Goal: Task Accomplishment & Management: Complete application form

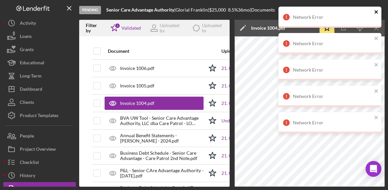
click at [378, 14] on icon "close" at bounding box center [376, 11] width 5 height 5
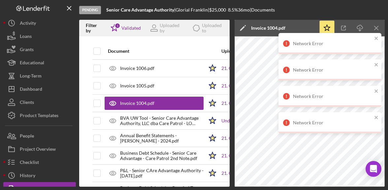
click at [377, 40] on div "Network Error Network Error Network Error Network Error Network Error" at bounding box center [330, 72] width 106 height 135
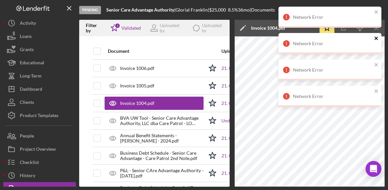
click at [376, 40] on icon "close" at bounding box center [376, 38] width 5 height 5
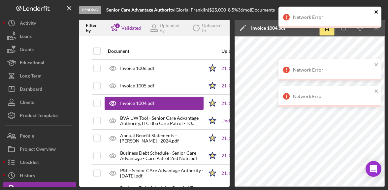
click at [377, 13] on icon "close" at bounding box center [376, 11] width 5 height 5
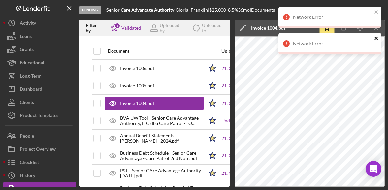
click at [378, 39] on icon "close" at bounding box center [376, 38] width 5 height 5
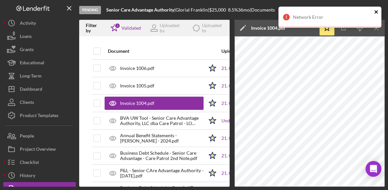
click at [376, 13] on icon "close" at bounding box center [376, 11] width 5 height 5
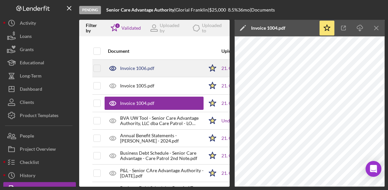
click at [174, 71] on div "Invoice 1006.pdf" at bounding box center [154, 68] width 99 height 17
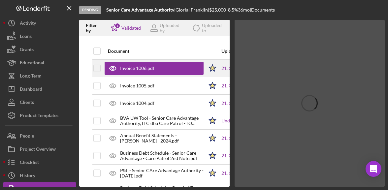
click at [127, 70] on div "Invoice 1006.pdf" at bounding box center [137, 68] width 34 height 5
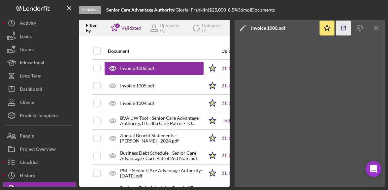
click at [348, 26] on icon "button" at bounding box center [344, 28] width 15 height 15
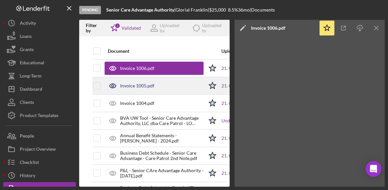
click at [148, 83] on div "Invoice 1005.pdf" at bounding box center [154, 86] width 99 height 17
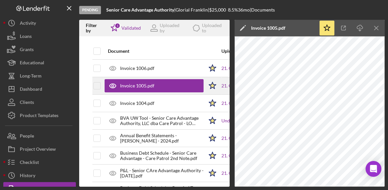
click at [147, 86] on div "Invoice 1005.pdf" at bounding box center [137, 85] width 34 height 5
click at [343, 30] on icon "button" at bounding box center [344, 28] width 4 height 4
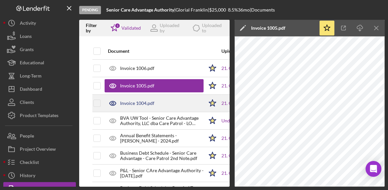
click at [149, 99] on div "Invoice 1004.pdf" at bounding box center [154, 103] width 99 height 17
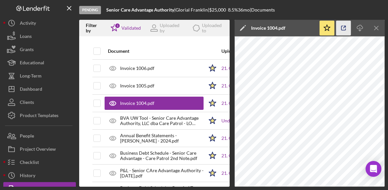
click at [339, 25] on icon "button" at bounding box center [344, 28] width 15 height 15
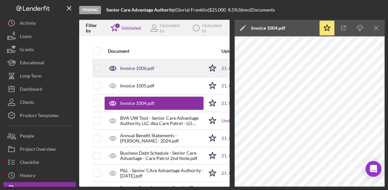
click at [152, 70] on div "Invoice 1006.pdf" at bounding box center [137, 68] width 34 height 5
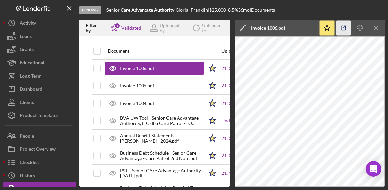
click at [342, 29] on icon "button" at bounding box center [344, 28] width 15 height 15
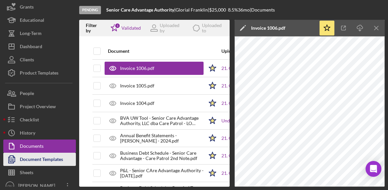
scroll to position [48, 0]
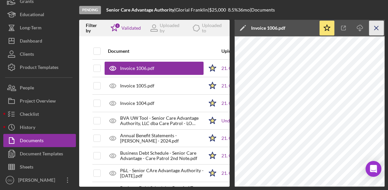
click at [374, 28] on icon "Icon/Menu Close" at bounding box center [377, 28] width 15 height 15
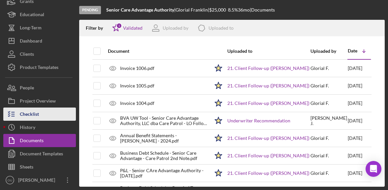
click at [48, 114] on button "Checklist" at bounding box center [39, 114] width 73 height 13
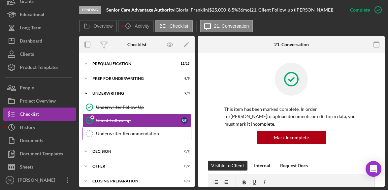
scroll to position [28, 0]
click at [131, 132] on div "Underwriter Recommendation" at bounding box center [143, 133] width 95 height 5
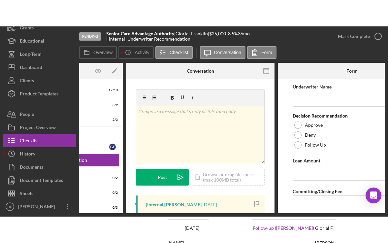
scroll to position [0, 81]
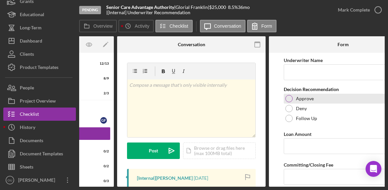
click at [296, 100] on label "Approve" at bounding box center [305, 98] width 18 height 5
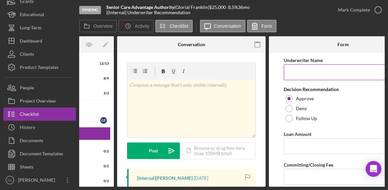
click at [308, 74] on input "Underwriter Name" at bounding box center [343, 72] width 119 height 16
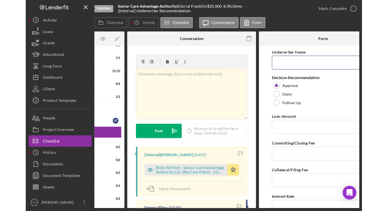
scroll to position [28, 0]
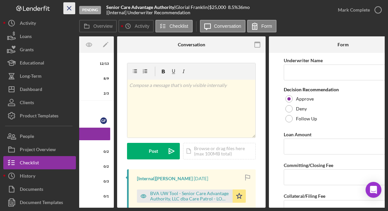
click at [71, 9] on icon "Icon/Menu Close" at bounding box center [69, 8] width 15 height 15
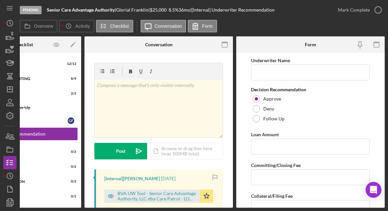
scroll to position [0, 54]
click at [294, 70] on input "Underwriter Name" at bounding box center [310, 72] width 119 height 16
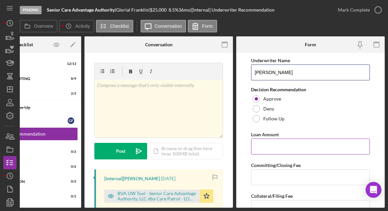
type input "[PERSON_NAME]"
click at [302, 145] on input "Loan Amount" at bounding box center [310, 146] width 119 height 16
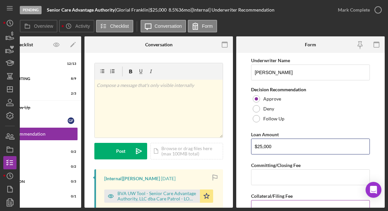
type input "$25,000"
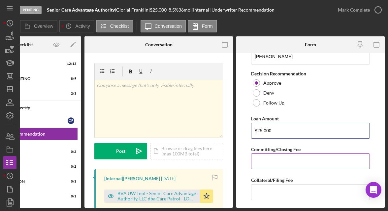
scroll to position [17, 0]
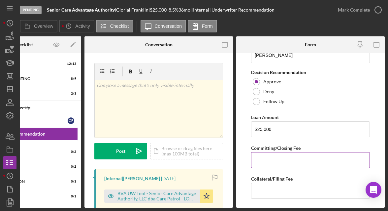
click at [282, 165] on input "Committing/Closing Fee" at bounding box center [310, 160] width 119 height 16
type input "$0"
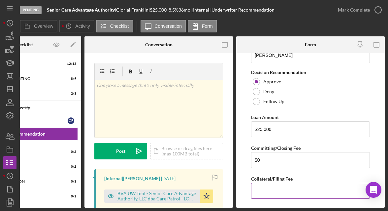
click at [273, 186] on input "Collateral/Filing Fee" at bounding box center [310, 191] width 119 height 16
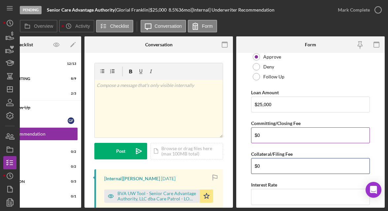
scroll to position [67, 0]
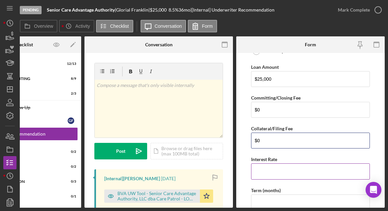
type input "$0"
click at [279, 168] on input "Interest Rate" at bounding box center [310, 171] width 119 height 16
type input "8%"
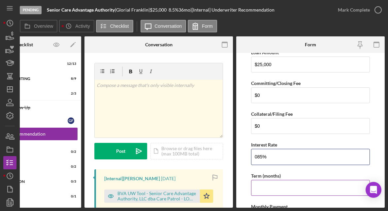
scroll to position [89, 0]
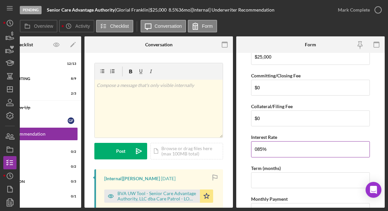
click at [258, 149] on input "085%" at bounding box center [310, 149] width 119 height 16
type input "8%"
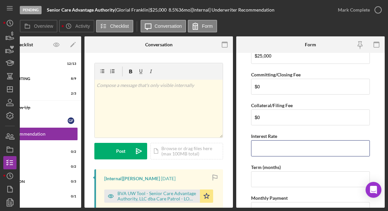
scroll to position [90, 0]
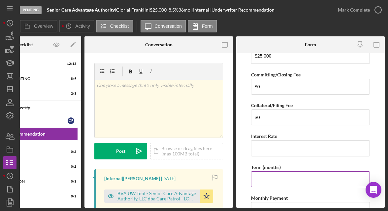
click at [283, 175] on input "Term (months)" at bounding box center [310, 179] width 119 height 16
type input "36"
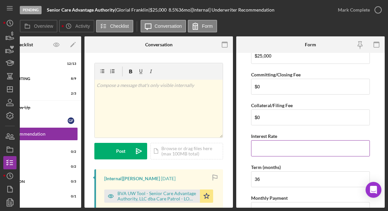
click at [282, 149] on input "Interest Rate" at bounding box center [310, 148] width 119 height 16
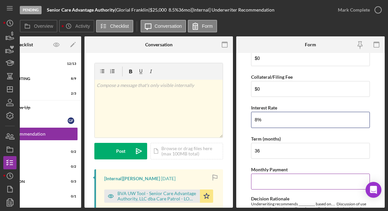
scroll to position [119, 0]
type input "8%"
click at [272, 178] on input "Monthly Payment" at bounding box center [310, 181] width 119 height 16
click at [291, 186] on input "Monthly Payment" at bounding box center [310, 181] width 119 height 16
paste input "$789.19"
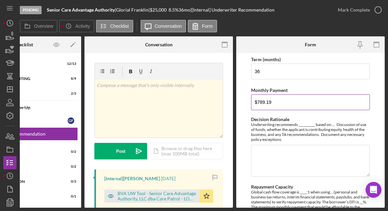
scroll to position [202, 0]
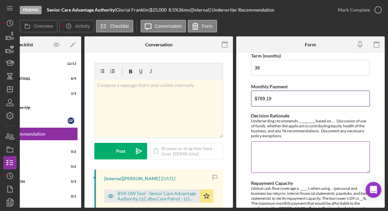
type input "$789.19"
click at [291, 150] on textarea "Decision Rationale" at bounding box center [310, 157] width 119 height 32
click at [288, 150] on textarea "Decision Rationale" at bounding box center [310, 157] width 119 height 32
paste textarea ""Underwriter: [PERSON_NAME] [DATE] Underwriting recommends approval based on a …"
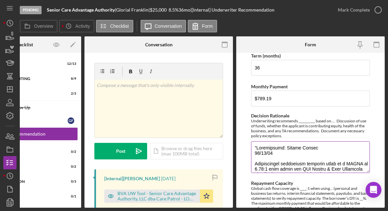
scroll to position [0, 0]
click at [255, 148] on textarea "Decision Rationale" at bounding box center [310, 157] width 119 height 32
drag, startPoint x: 282, startPoint y: 153, endPoint x: 247, endPoint y: 148, distance: 36.0
click at [247, 148] on form "Underwriter Name [PERSON_NAME] Decision Recommendation Approve Deny Follow Up L…" at bounding box center [310, 130] width 149 height 155
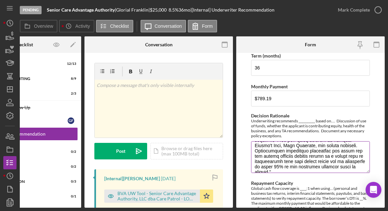
scroll to position [291, 0]
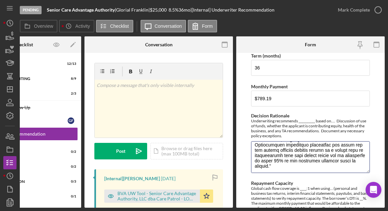
type textarea "Underwriting recommends approval based on a GDSCR of 1.20:1 when using the YTD …"
click at [373, 121] on form "Underwriter Name [PERSON_NAME] Decision Recommendation Approve Deny Follow Up L…" at bounding box center [310, 130] width 149 height 155
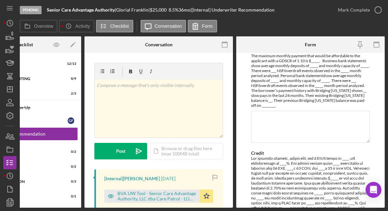
scroll to position [351, 0]
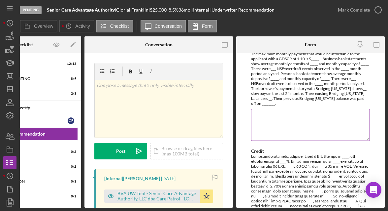
click at [319, 126] on textarea "Repayment Capacity" at bounding box center [310, 125] width 119 height 32
click at [304, 119] on textarea "Repayment Capacity" at bounding box center [310, 125] width 119 height 32
paste textarea ""Global cash flow coverage is 1.20:1 when using the YTD Profit & Loss Statement…"
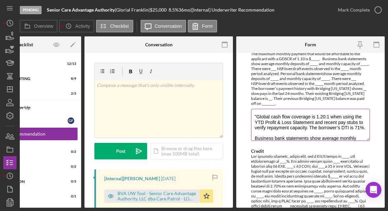
scroll to position [0, 0]
click at [256, 115] on textarea ""Global cash flow coverage is 1.20:1 when using the YTD Profit & Loss Statement…" at bounding box center [310, 125] width 119 height 32
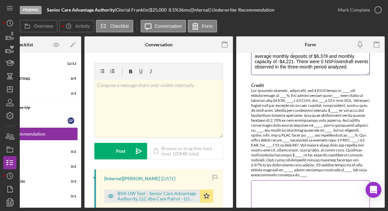
scroll to position [457, 0]
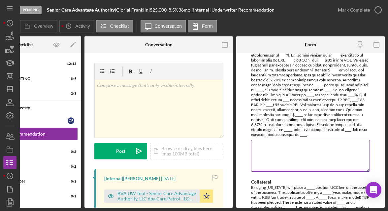
type textarea "Global cash flow coverage is 1.20:1 when using the YTD Profit & Loss Statement …"
click at [300, 151] on textarea "Credit" at bounding box center [310, 156] width 119 height 32
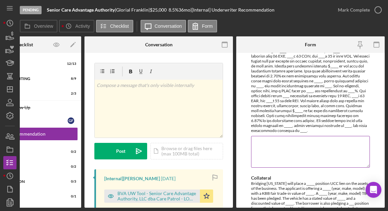
scroll to position [462, 0]
click at [296, 146] on textarea "Credit" at bounding box center [310, 151] width 119 height 32
paste textarea "[PERSON_NAME] has a FICO score of NA, Vantage score of 659, and availability of…"
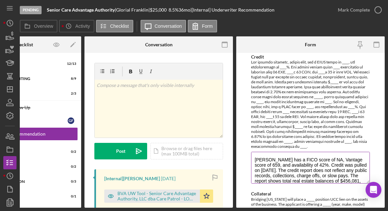
scroll to position [437, 0]
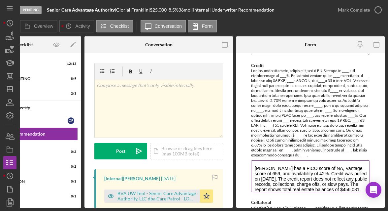
click at [256, 165] on textarea "[PERSON_NAME] has a FICO score of NA, Vantage score of 659, and availability of…" at bounding box center [310, 176] width 119 height 32
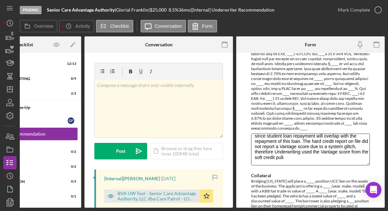
scroll to position [526, 0]
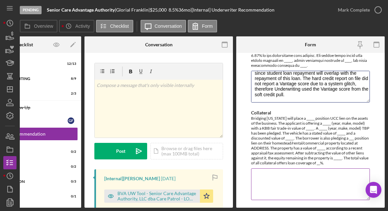
type textarea "[PERSON_NAME] has a FICO score of NA, Vantage score of 659, and availability of…"
click at [287, 178] on textarea "Collateral" at bounding box center [310, 184] width 119 height 32
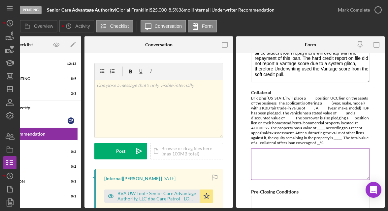
scroll to position [555, 0]
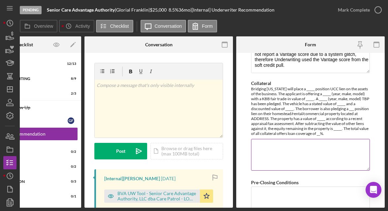
click at [304, 151] on textarea "Collateral" at bounding box center [310, 155] width 119 height 32
paste textarea ""Bridging [US_STATE] will place a 1st position UCC lien on the assets of the bu…"
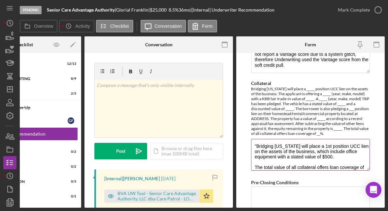
scroll to position [0, 0]
click at [256, 144] on textarea ""Bridging [US_STATE] will place a 1st position UCC lien on the assets of the bu…" at bounding box center [310, 155] width 119 height 32
click at [336, 159] on textarea "Bridging [US_STATE] will place a 1st position UCC lien on the assets of the bus…" at bounding box center [310, 155] width 119 height 32
drag, startPoint x: 359, startPoint y: 165, endPoint x: 260, endPoint y: 140, distance: 102.7
click at [260, 140] on textarea "Bridging [US_STATE] will place a 1st position UCC lien on the assets of the bus…" at bounding box center [310, 155] width 119 height 32
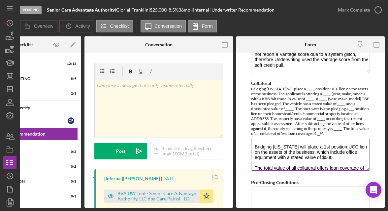
type textarea "of 2%."
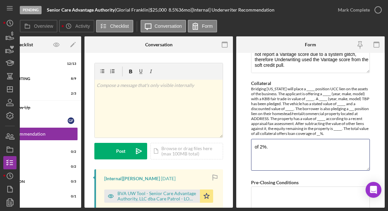
drag, startPoint x: 273, startPoint y: 146, endPoint x: 249, endPoint y: 142, distance: 24.4
click at [249, 142] on form "Underwriter Name [PERSON_NAME] Decision Recommendation Approve Deny Follow Up L…" at bounding box center [310, 130] width 149 height 155
paste textarea ""Stafford County Economic Development will place a 1st position UCC lien on the…"
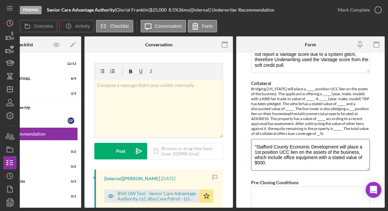
click at [257, 145] on textarea ""Stafford County Economic Development will place a 1st position UCC lien on the…" at bounding box center [310, 155] width 119 height 32
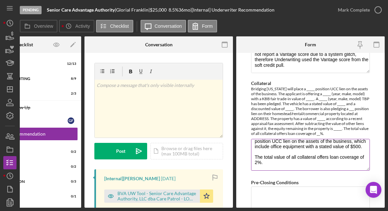
scroll to position [16, 0]
type textarea "Stafford County Economic Development will place a 1st position UCC lien on the …"
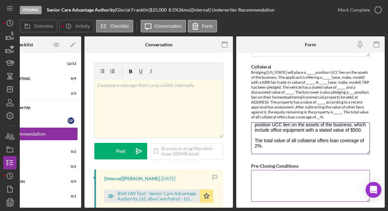
scroll to position [582, 0]
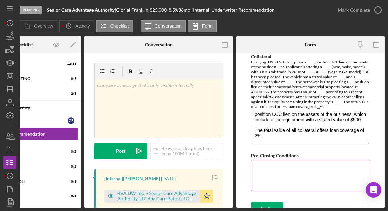
click at [284, 177] on textarea "Pre-Closing Conditions" at bounding box center [310, 176] width 119 height 32
paste textarea "Recent pay stub from Millies Home. Recent pay stub from Navy Exchange. [PERSON_…"
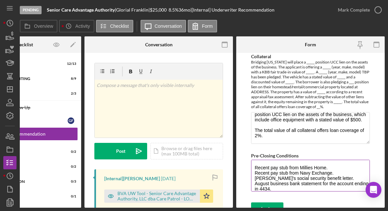
scroll to position [0, 0]
click at [254, 164] on textarea "Recent pay stub from Millies Home. Recent pay stub from Navy Exchange. [PERSON_…" at bounding box center [310, 176] width 119 height 32
click at [255, 168] on textarea "1/4 Recent pay stub from Millies Home. Recent pay stub from Navy Exchange. [PER…" at bounding box center [310, 176] width 119 height 32
click at [255, 176] on textarea "1/4 Recent pay stub from Millies Home. 2/4 Recent pay stub from Navy Exchange. …" at bounding box center [310, 176] width 119 height 32
click at [254, 181] on textarea "1/4 Recent pay stub from Millies Home. 2/4 Recent pay stub from Navy Exchange. …" at bounding box center [310, 176] width 119 height 32
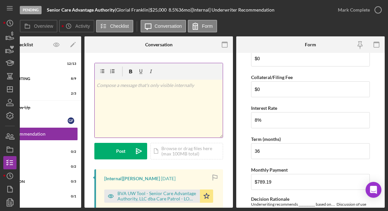
scroll to position [118, 0]
type textarea "1/4 Recent pay stub from Millies Home. 2/4 Recent pay stub from Navy Exchange. …"
click at [130, 86] on p at bounding box center [159, 85] width 125 height 7
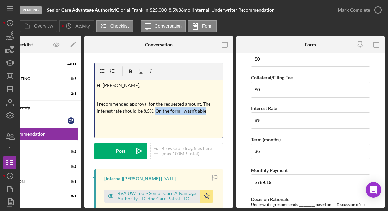
drag, startPoint x: 155, startPoint y: 110, endPoint x: 208, endPoint y: 110, distance: 52.8
click at [209, 112] on p "I recommended approval for the requested amount. The interest rate should be 8.…" at bounding box center [159, 107] width 125 height 15
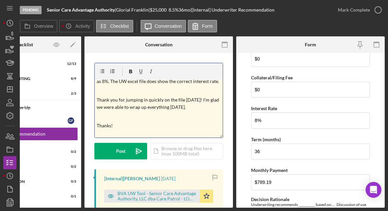
scroll to position [54, 0]
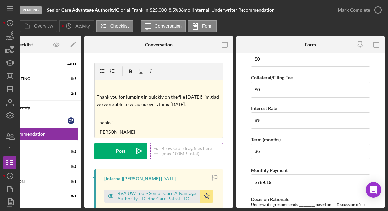
click at [173, 149] on div "Icon/Document Browse or drag files here (max 100MB total) Tap to choose files o…" at bounding box center [187, 151] width 73 height 17
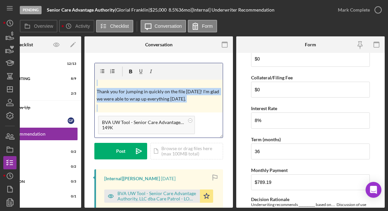
scroll to position [0, 0]
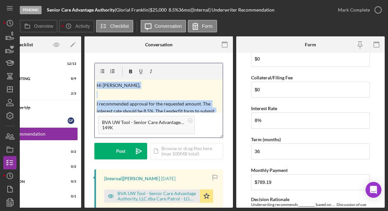
drag, startPoint x: 128, startPoint y: 105, endPoint x: 93, endPoint y: 80, distance: 43.2
copy div "Hi [PERSON_NAME], I recommended approval for the requested amount. The interest…"
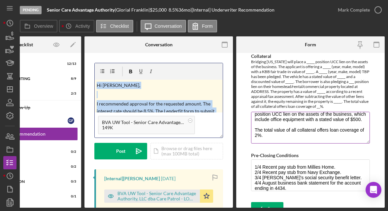
scroll to position [590, 0]
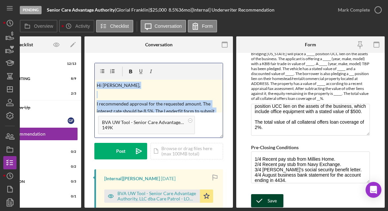
click at [274, 190] on div "Save" at bounding box center [272, 200] width 9 height 13
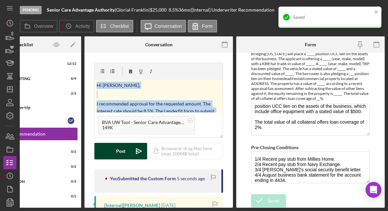
click at [121, 151] on div "Post" at bounding box center [120, 151] width 9 height 17
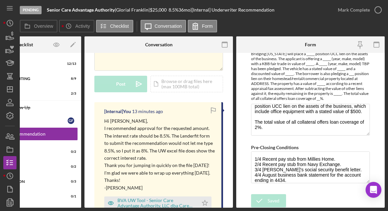
scroll to position [73, 0]
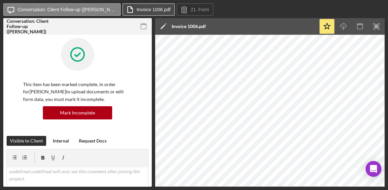
click at [137, 10] on label "Invoice 1006.pdf" at bounding box center [154, 9] width 34 height 5
click at [144, 25] on icon "button" at bounding box center [143, 26] width 15 height 15
click at [144, 24] on rect "button" at bounding box center [143, 24] width 5 height 1
click at [141, 26] on icon "button" at bounding box center [143, 26] width 15 height 15
